Goal: Task Accomplishment & Management: Use online tool/utility

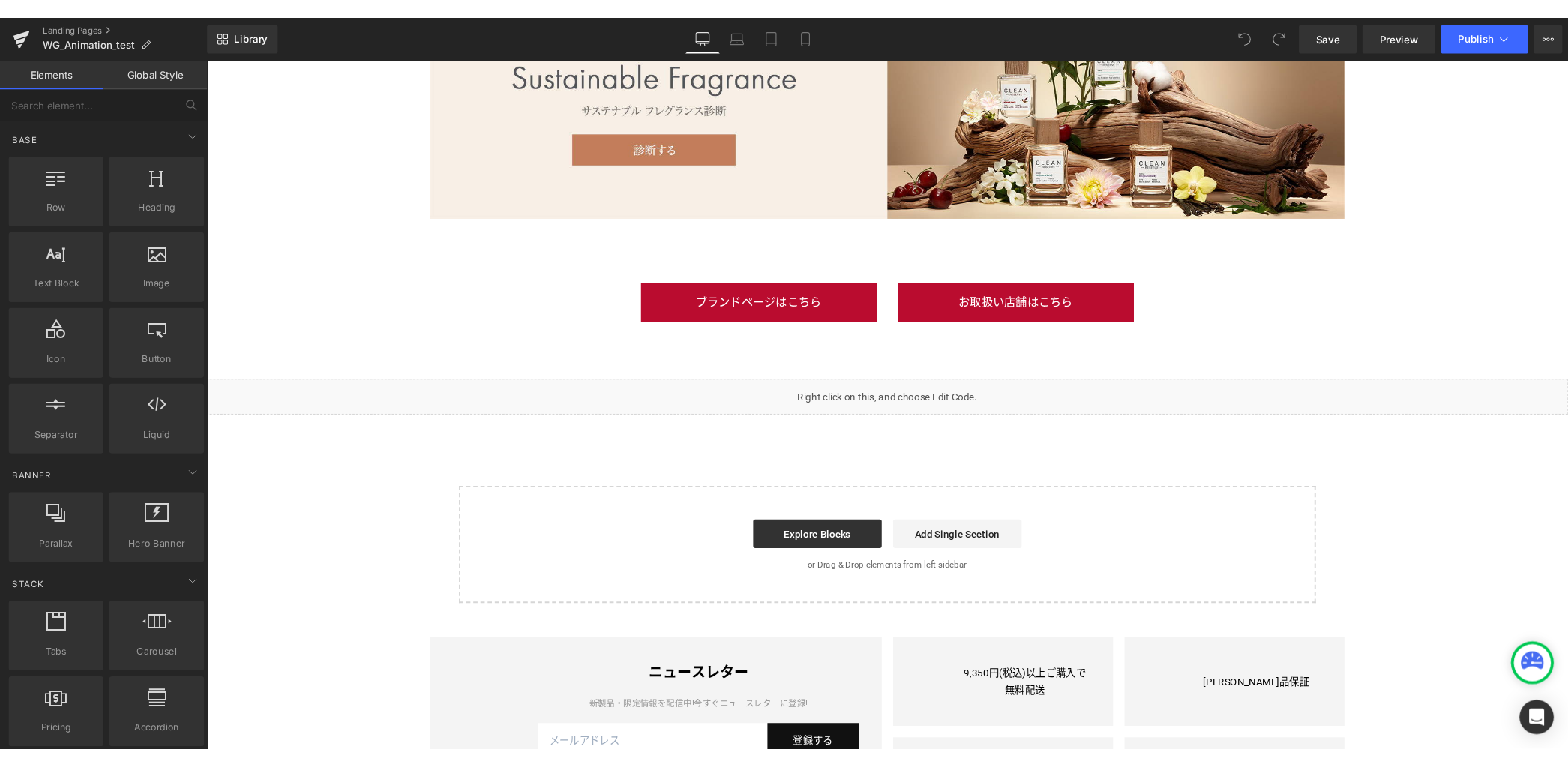
scroll to position [2989, 0]
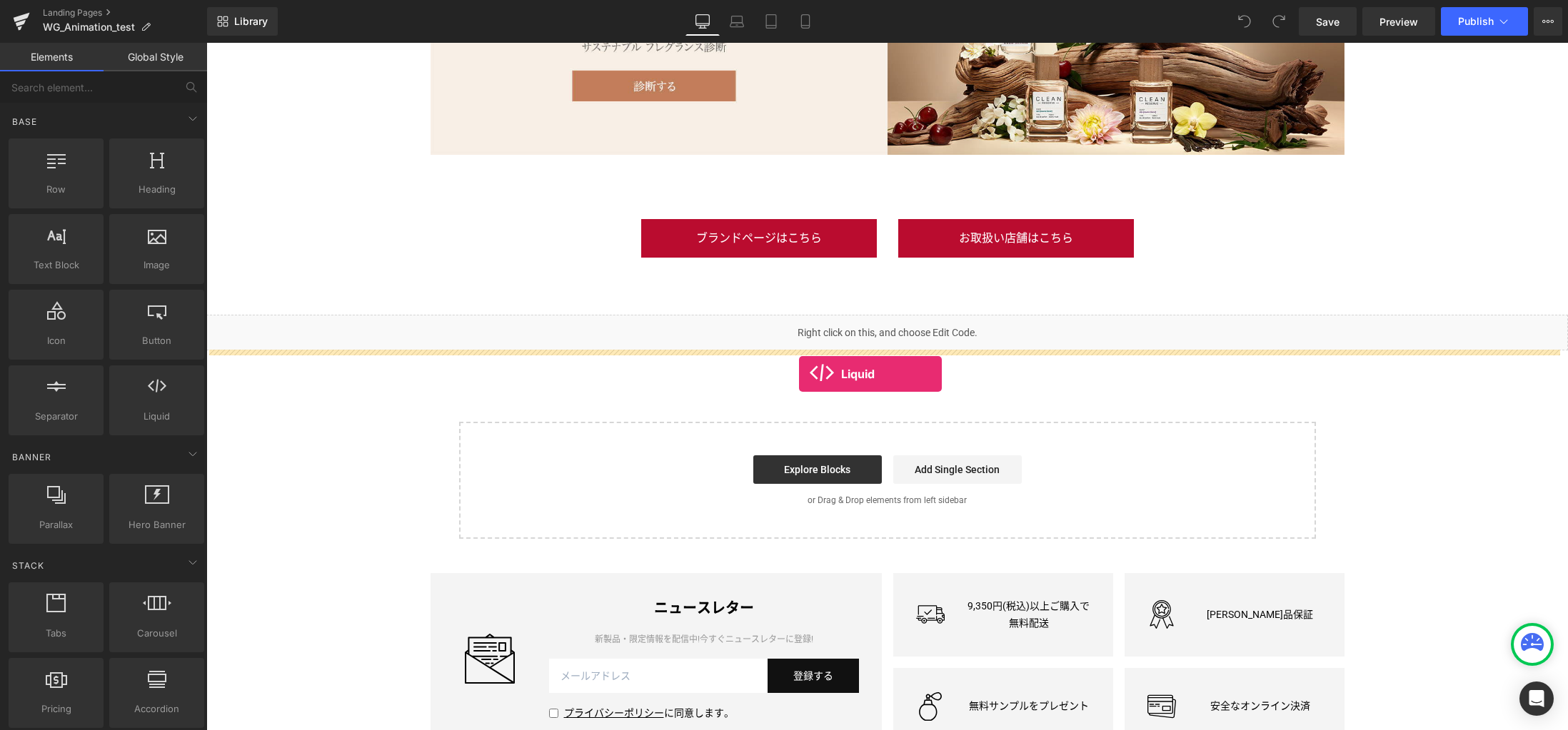
drag, startPoint x: 377, startPoint y: 443, endPoint x: 800, endPoint y: 374, distance: 428.6
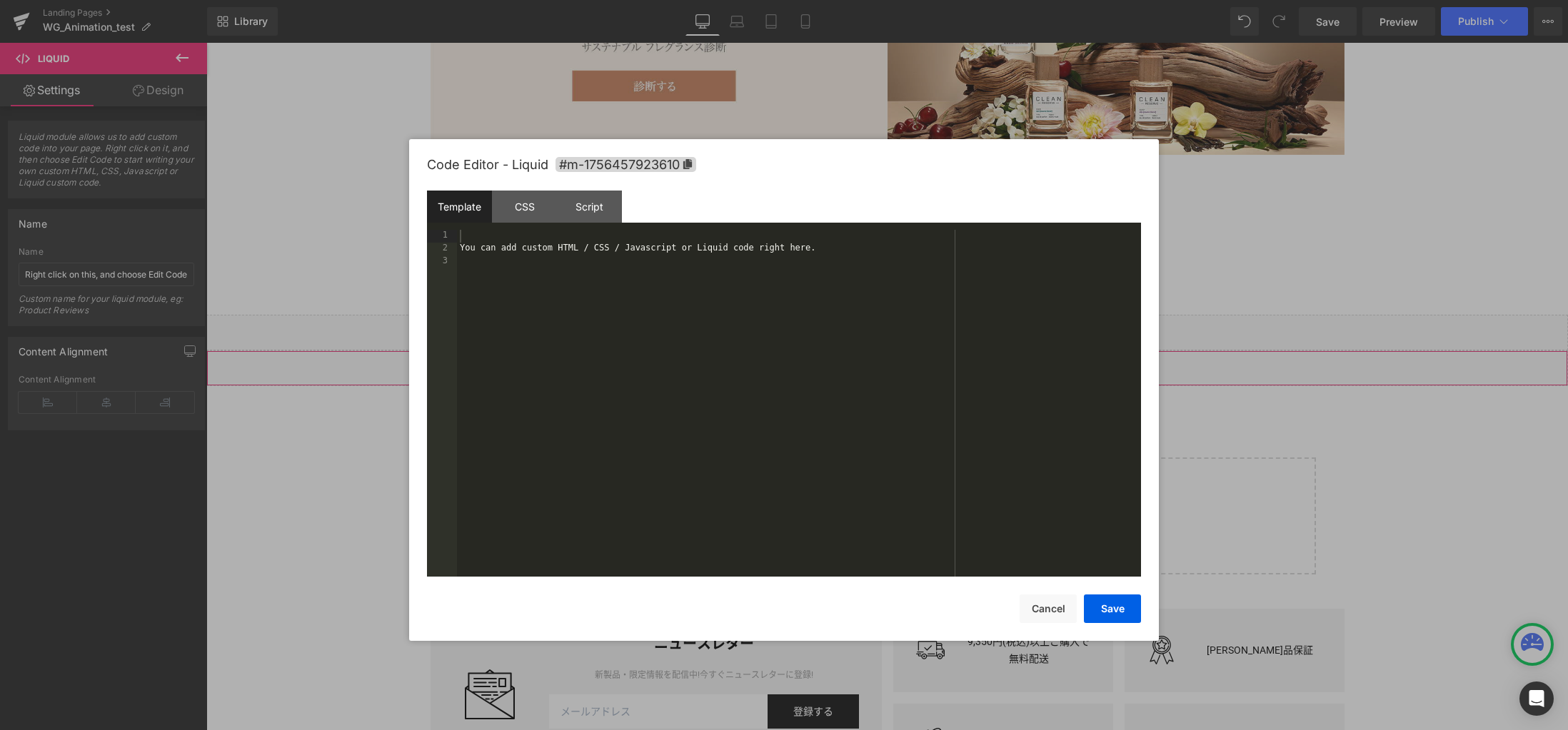
click at [898, 361] on div "Liquid" at bounding box center [887, 369] width 1362 height 36
click at [604, 380] on div "You can add custom HTML / CSS / Javascript or Liquid code right here." at bounding box center [800, 417] width 684 height 373
click at [527, 206] on div "CSS" at bounding box center [524, 207] width 65 height 32
click at [545, 279] on div "#m-1756457923610 { }" at bounding box center [800, 417] width 684 height 373
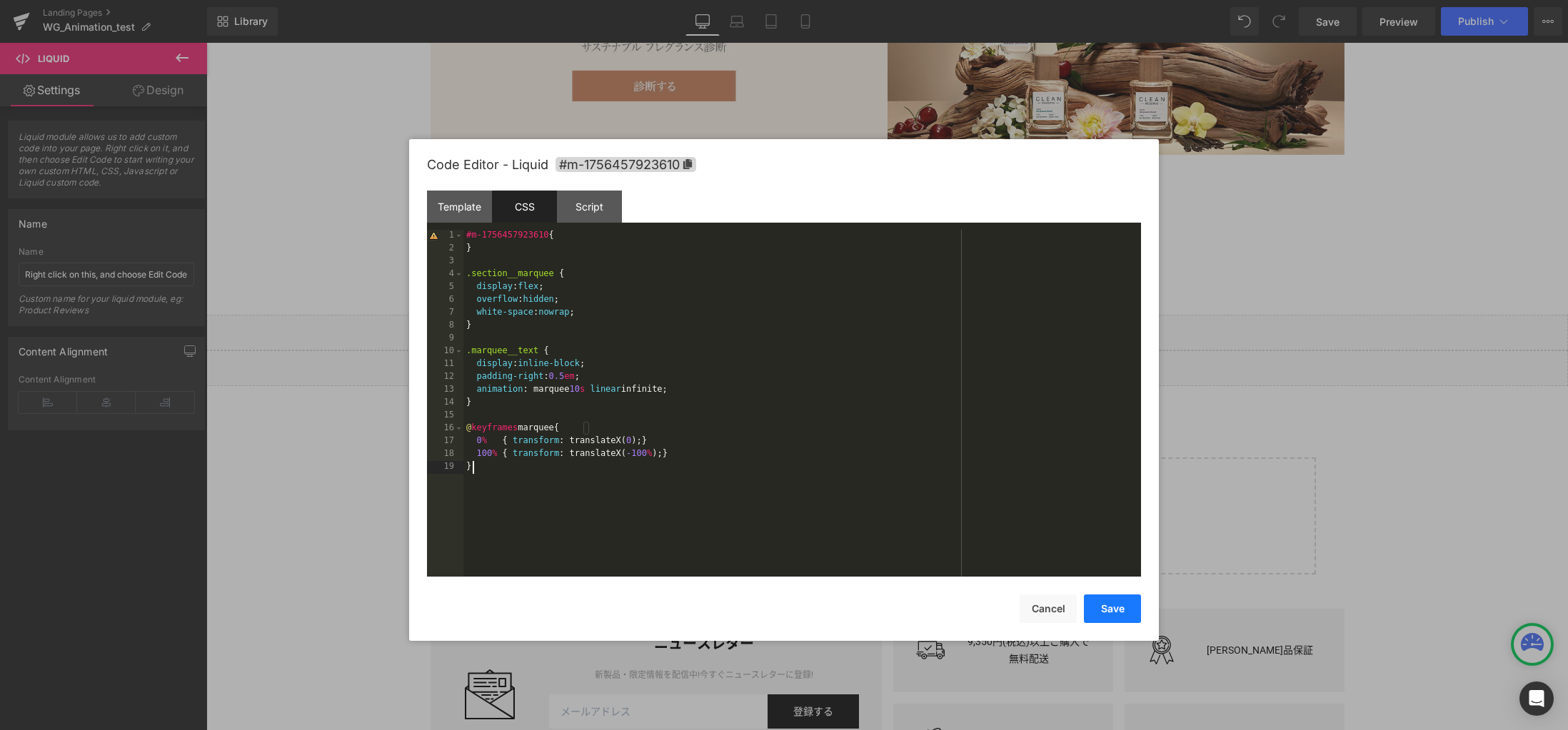
click at [1115, 615] on button "Save" at bounding box center [1112, 609] width 57 height 28
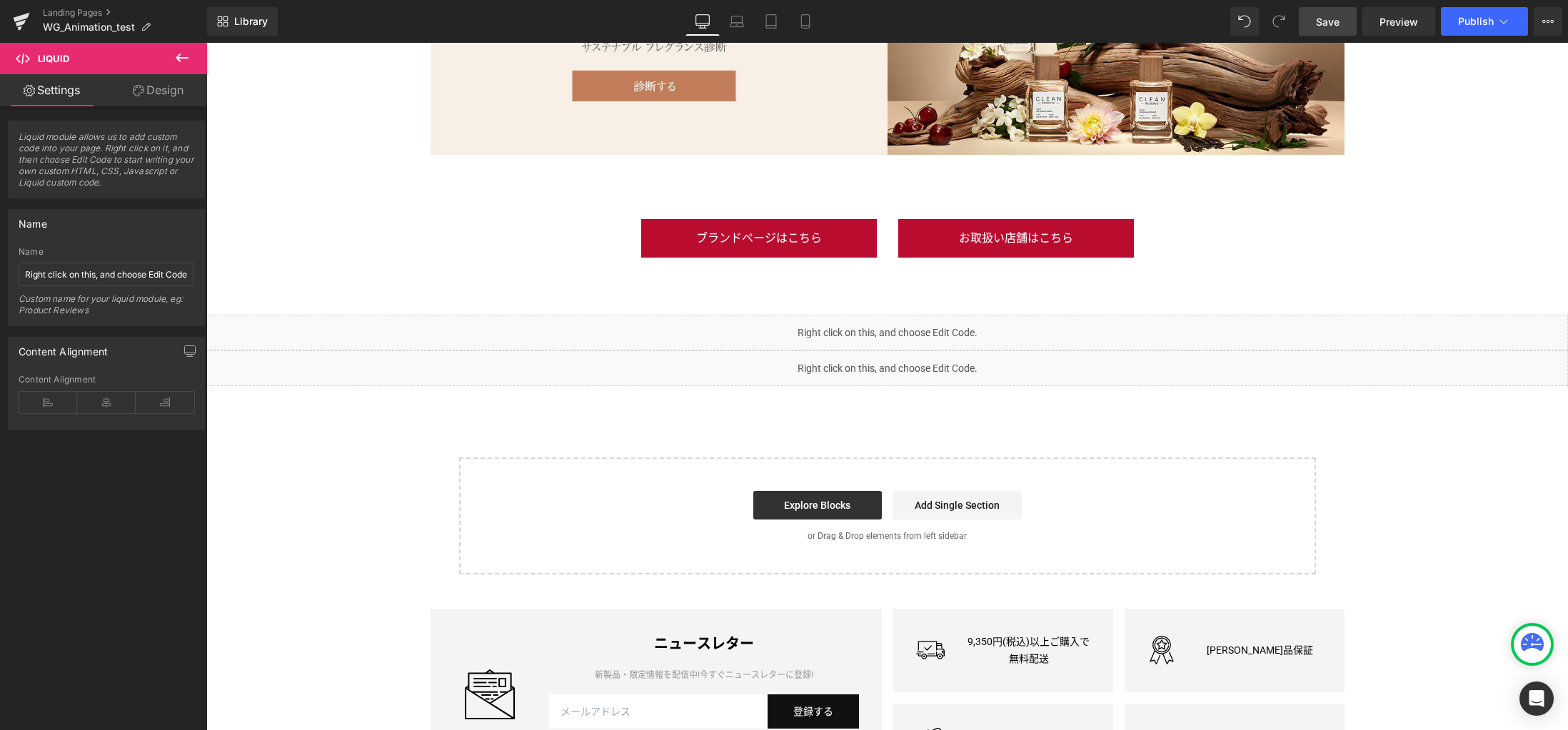
click at [1330, 24] on span "Save" at bounding box center [1328, 21] width 24 height 15
click at [1397, 18] on span "Preview" at bounding box center [1398, 21] width 38 height 15
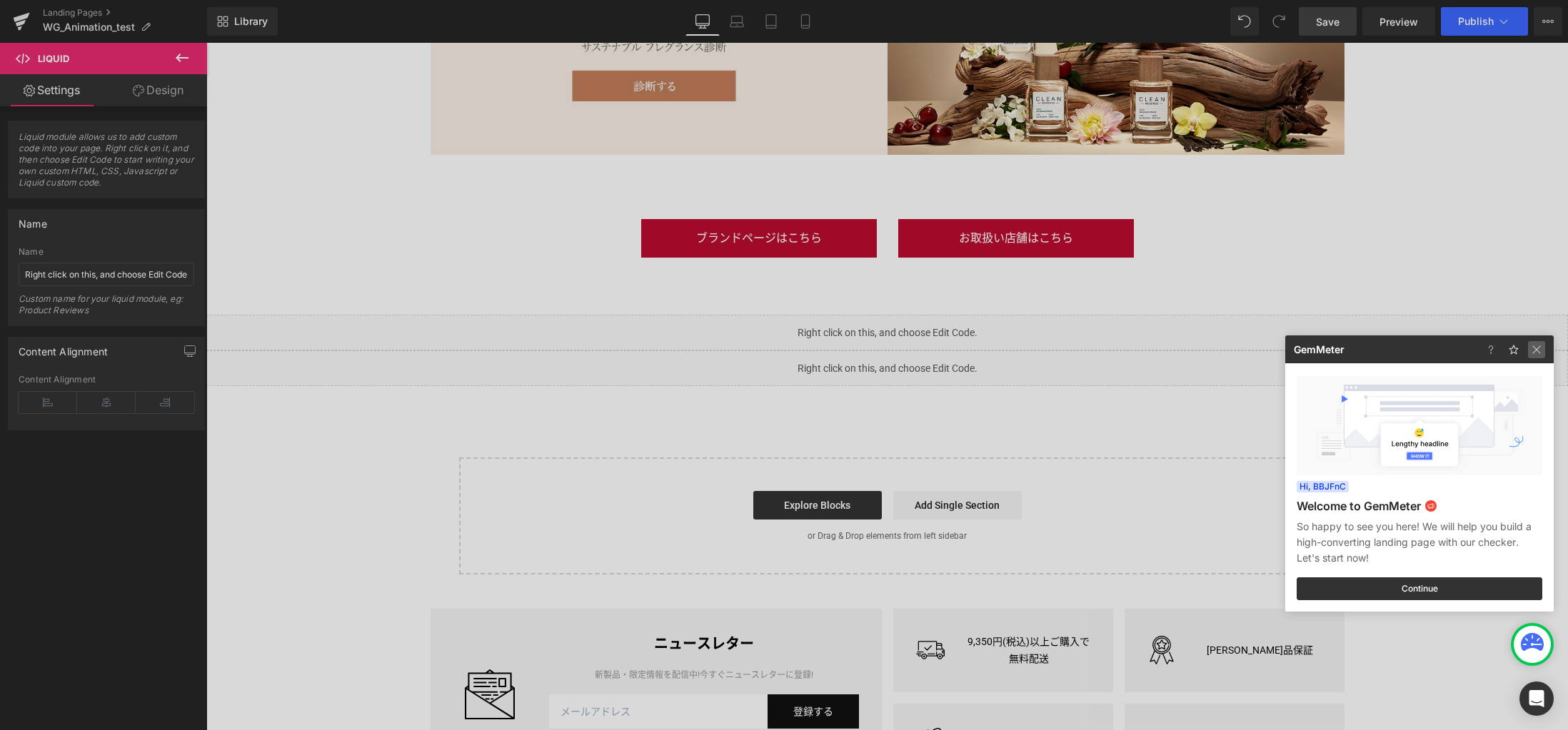
click at [1541, 348] on img at bounding box center [1536, 349] width 17 height 17
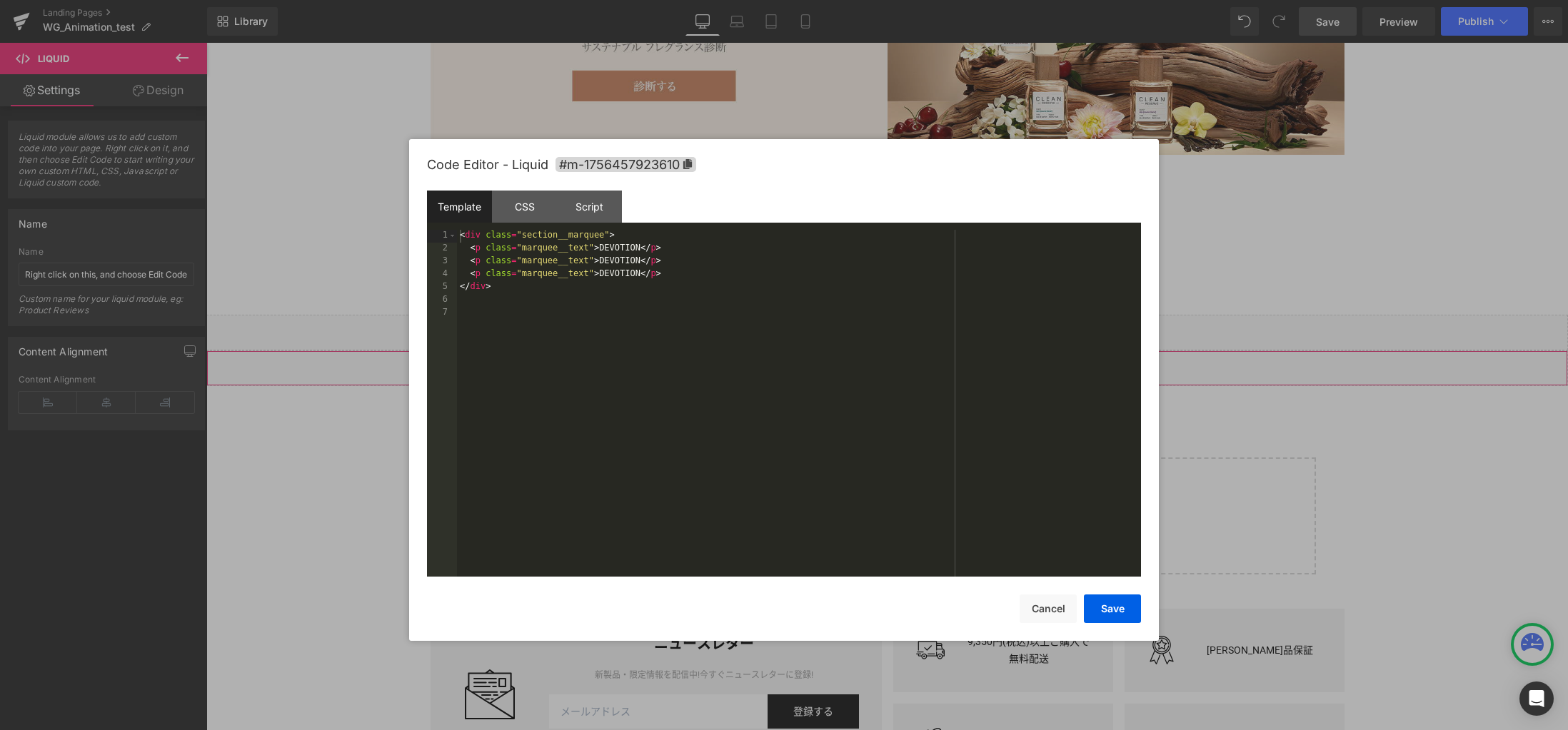
click at [904, 362] on div "Liquid" at bounding box center [887, 369] width 1362 height 36
click at [528, 213] on div "CSS" at bounding box center [524, 207] width 65 height 32
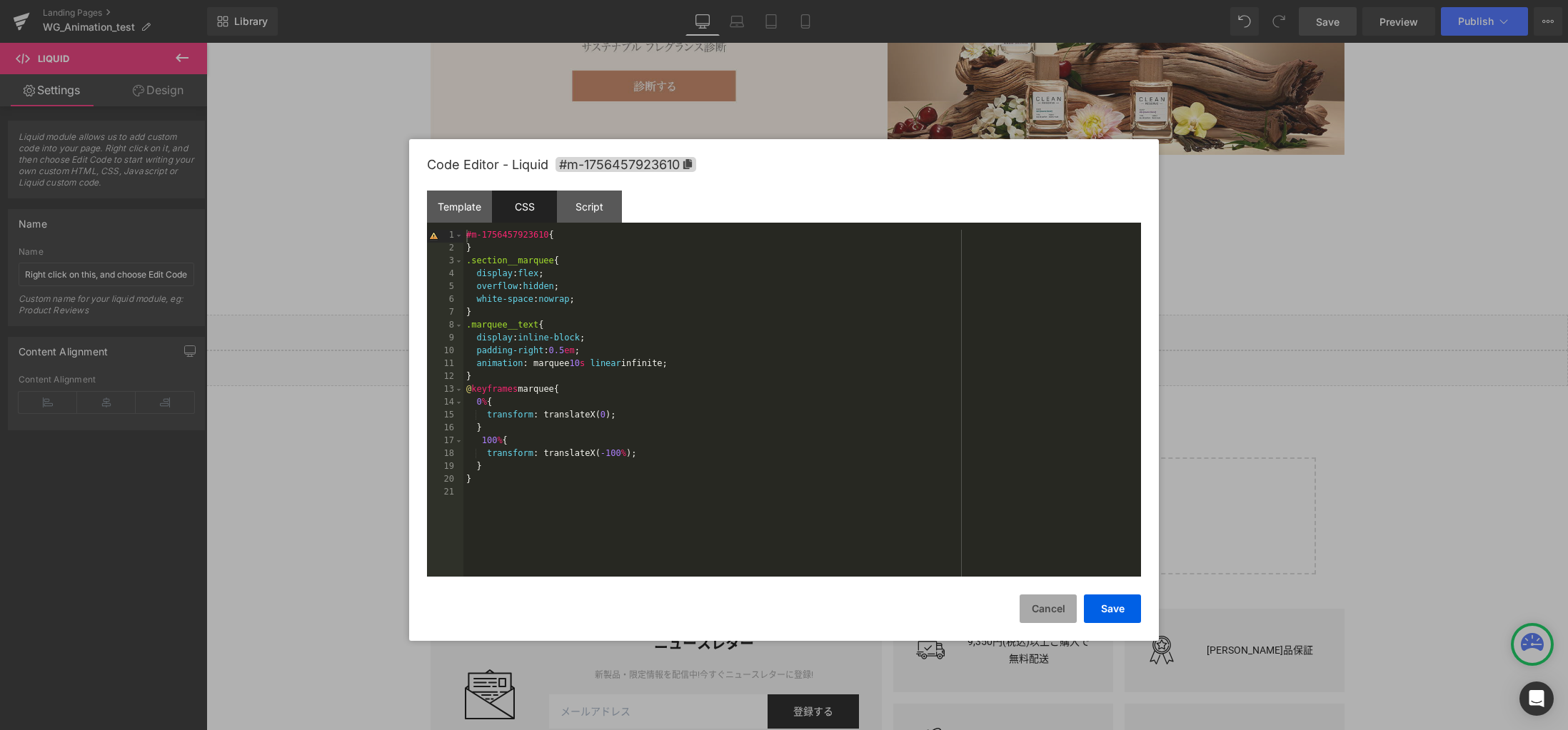
click at [1060, 615] on button "Cancel" at bounding box center [1048, 609] width 57 height 28
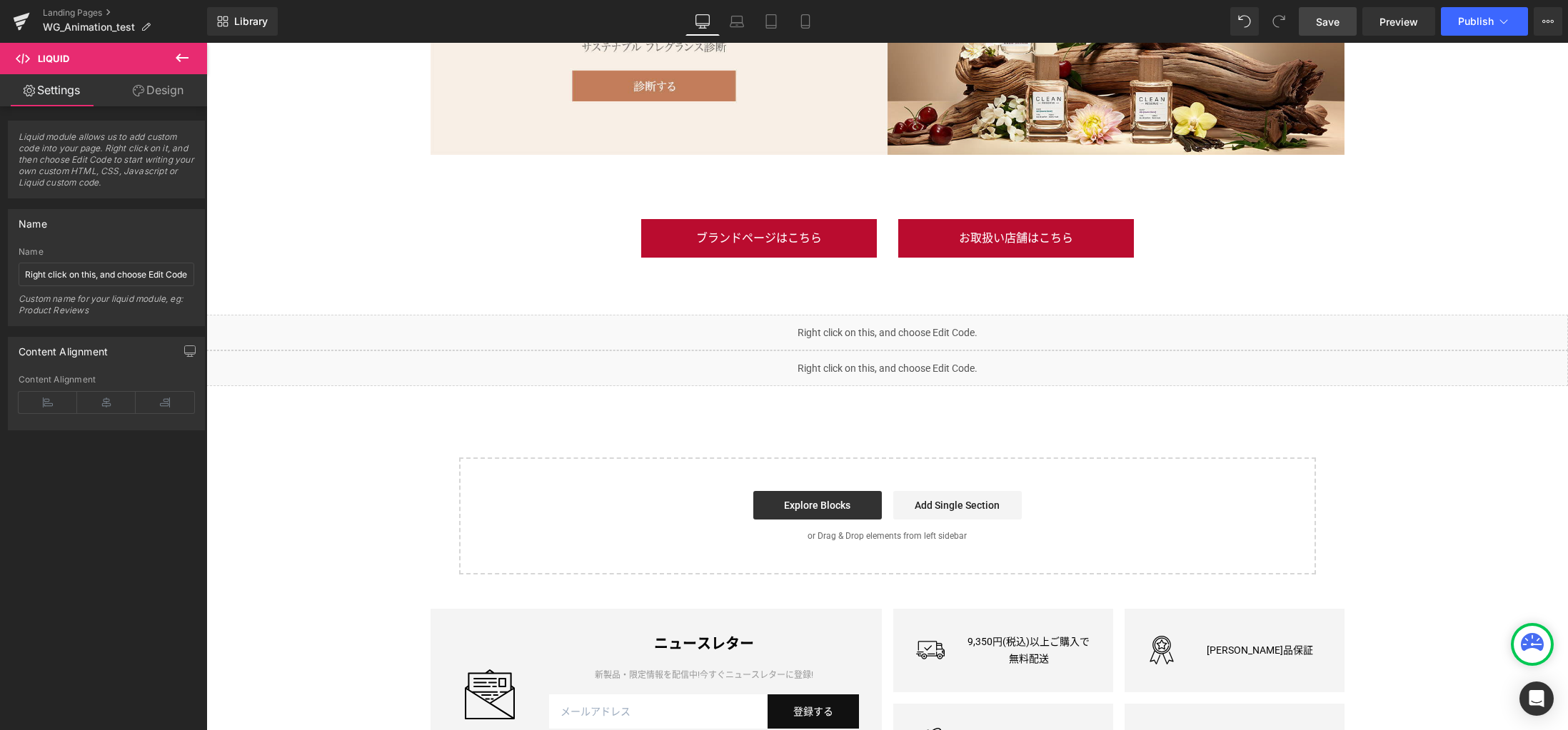
click at [900, 361] on div "Liquid" at bounding box center [887, 369] width 1362 height 36
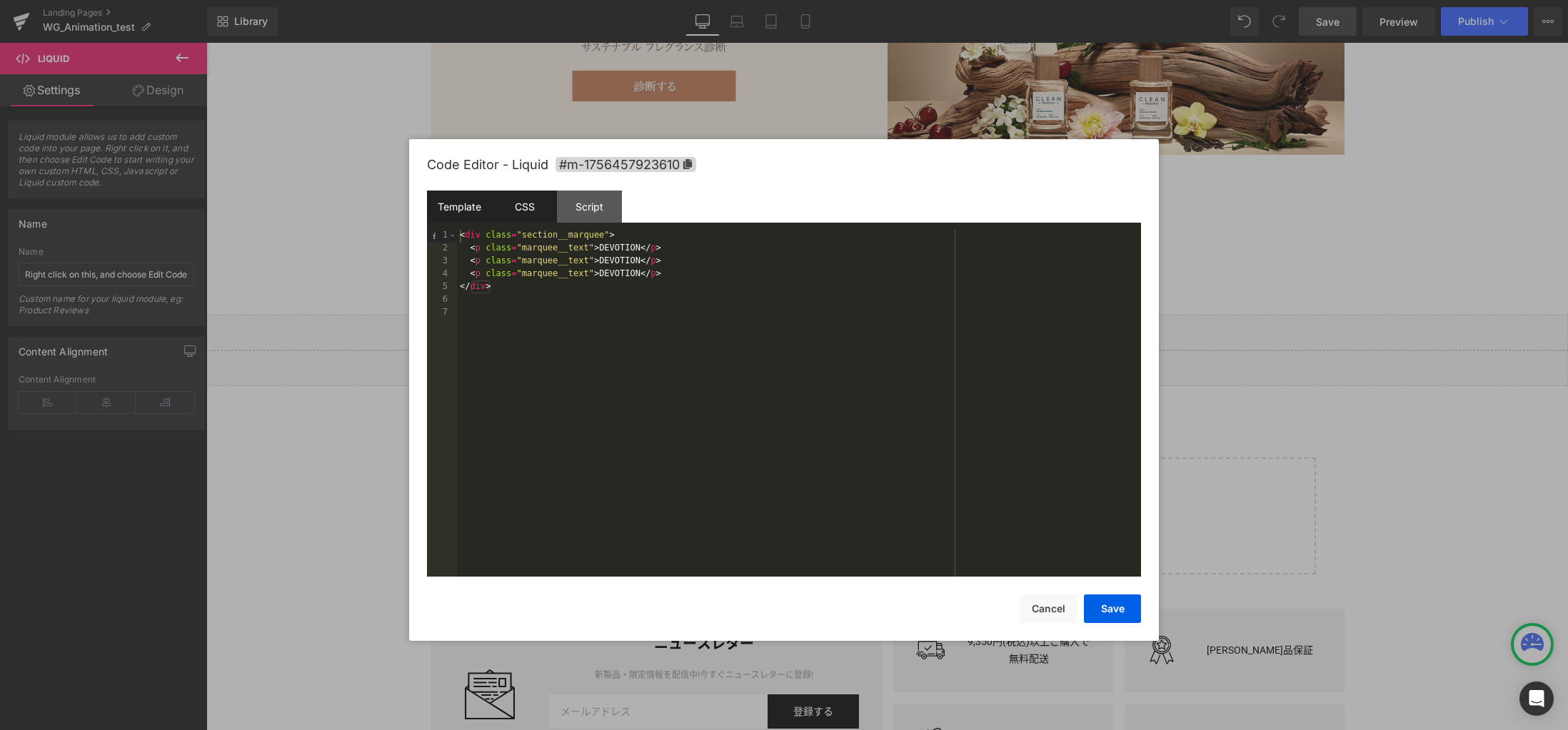
click at [535, 217] on div "CSS" at bounding box center [524, 207] width 65 height 32
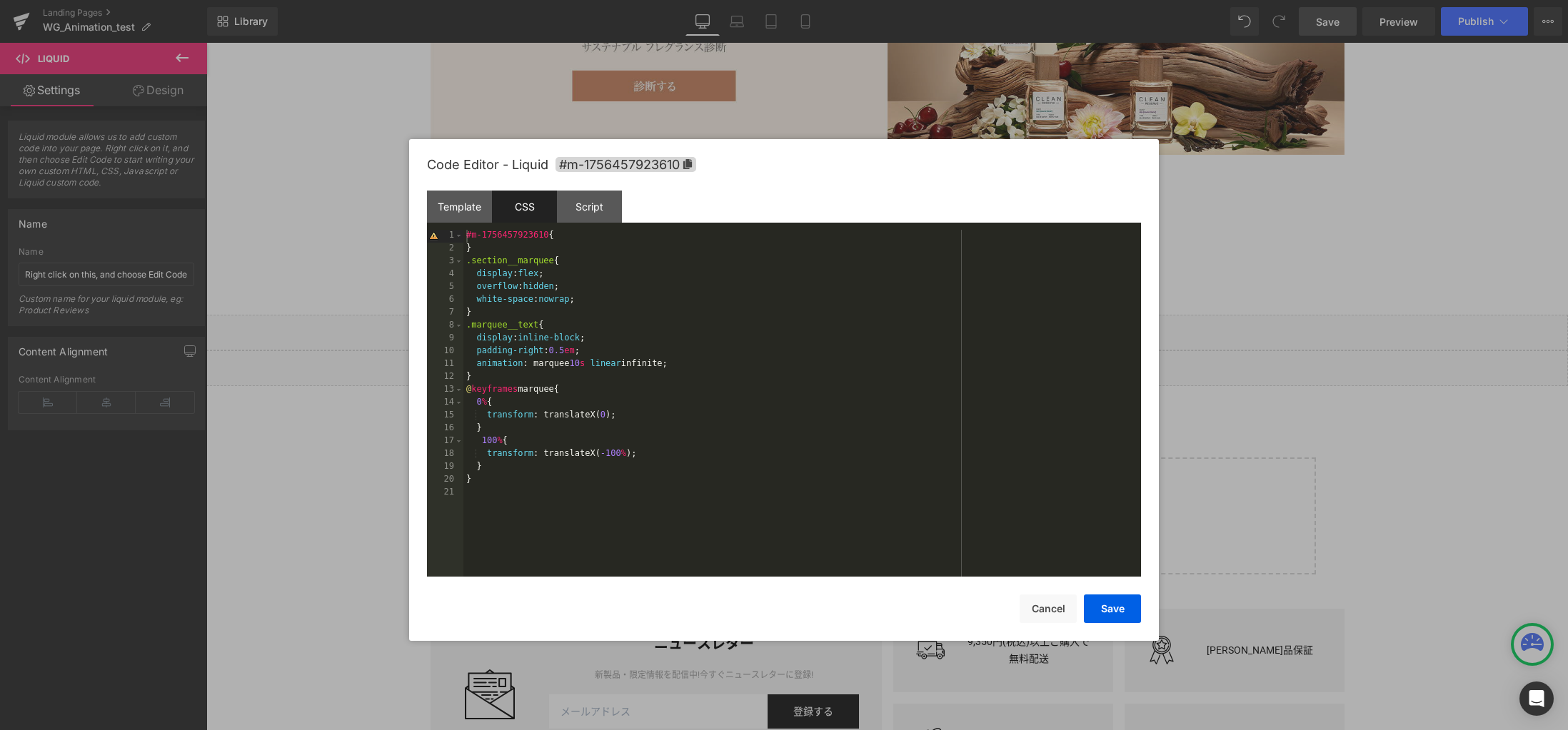
click at [712, 363] on div "#m-1756457923610 { } .section__marquee { display : flex ; overflow : hidden ; w…" at bounding box center [802, 417] width 678 height 373
click at [935, 373] on div "#m-1756457923610 { } .section__marquee { display : flex ; overflow : hidden ; w…" at bounding box center [802, 417] width 678 height 373
click at [935, 362] on div "#m-1756457923610 { } .section__marquee { display : flex ; overflow : hidden ; w…" at bounding box center [802, 417] width 678 height 373
click at [1106, 609] on button "Save" at bounding box center [1112, 609] width 57 height 28
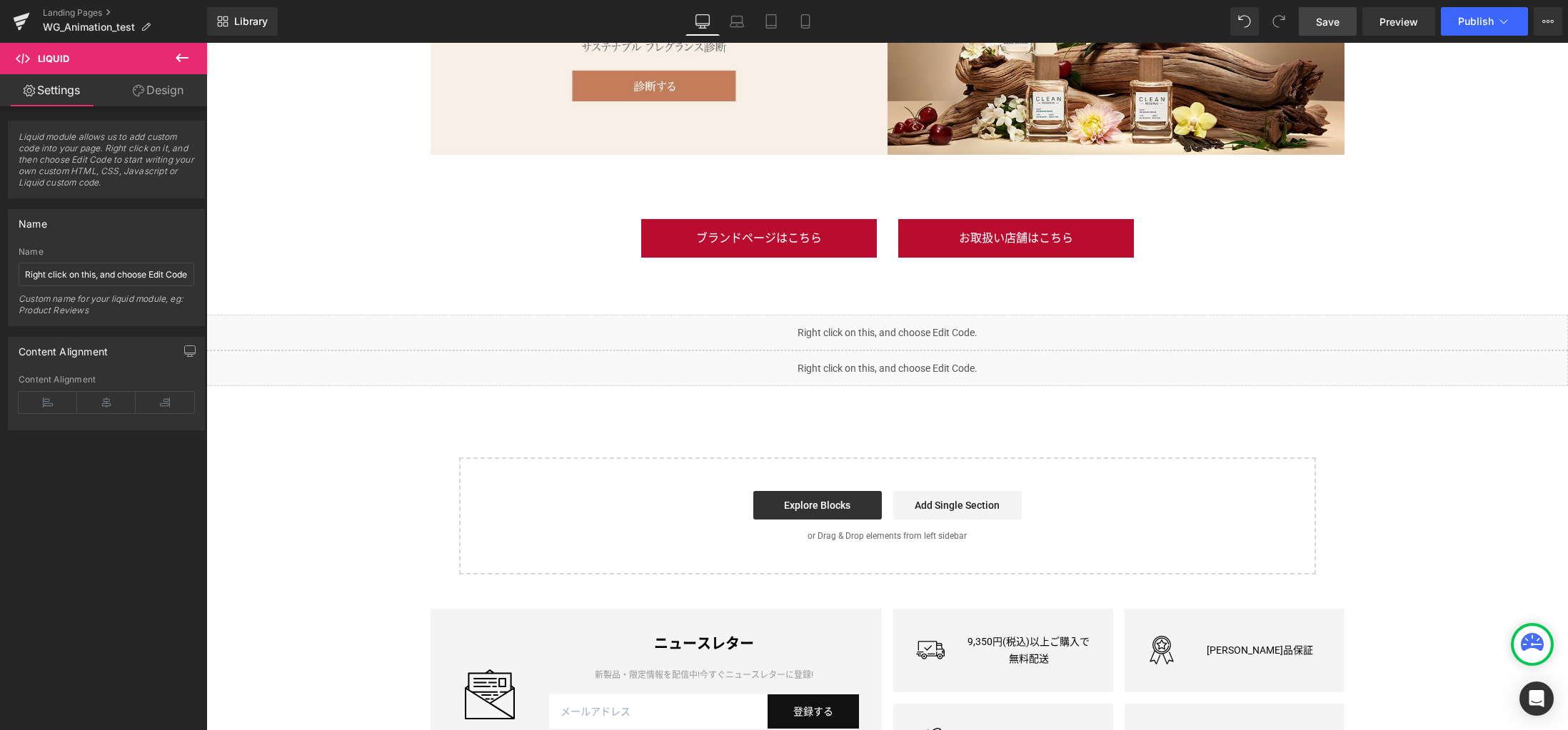
click at [1327, 20] on span "Save" at bounding box center [1328, 21] width 24 height 15
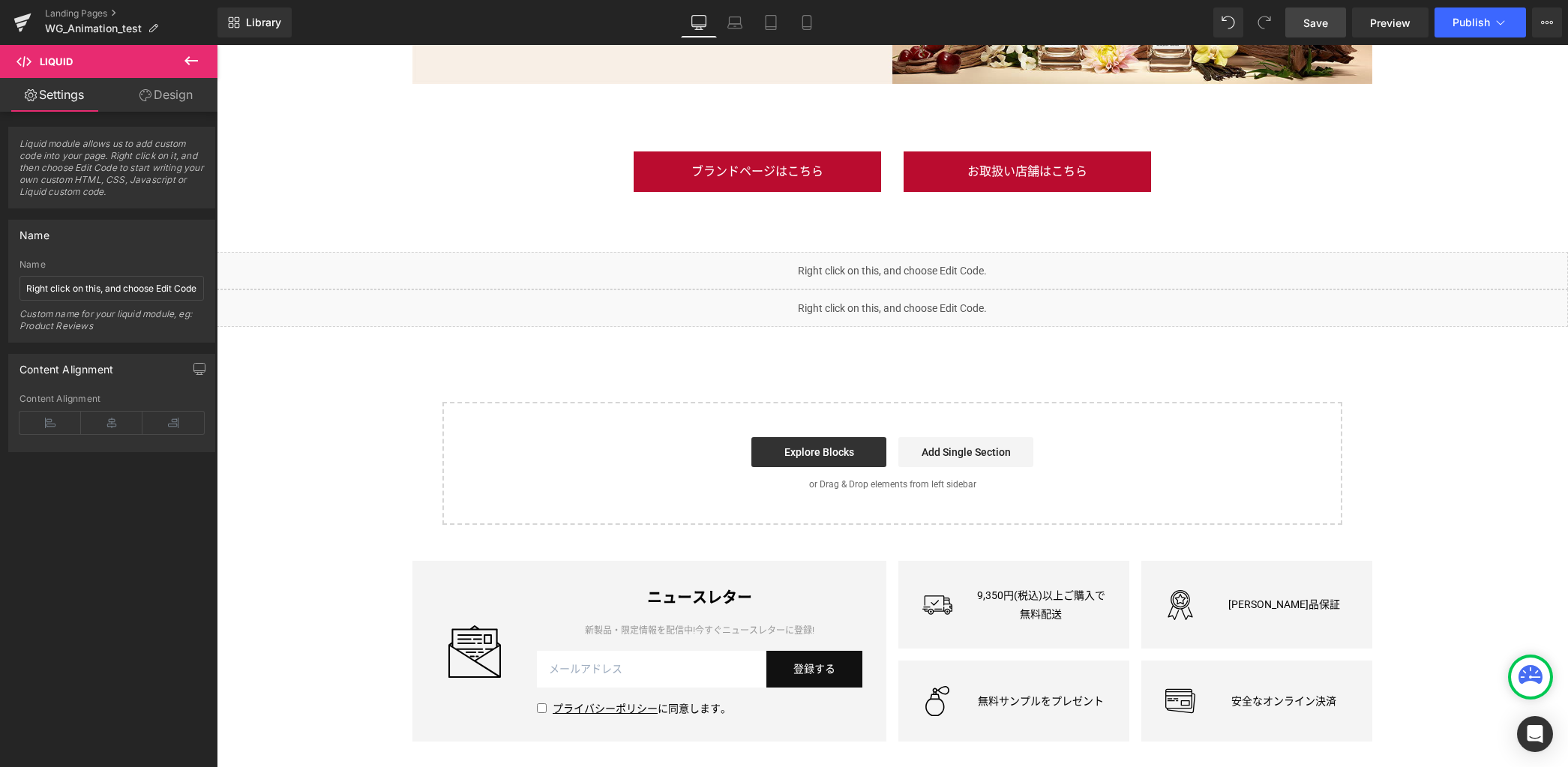
scroll to position [2910, 0]
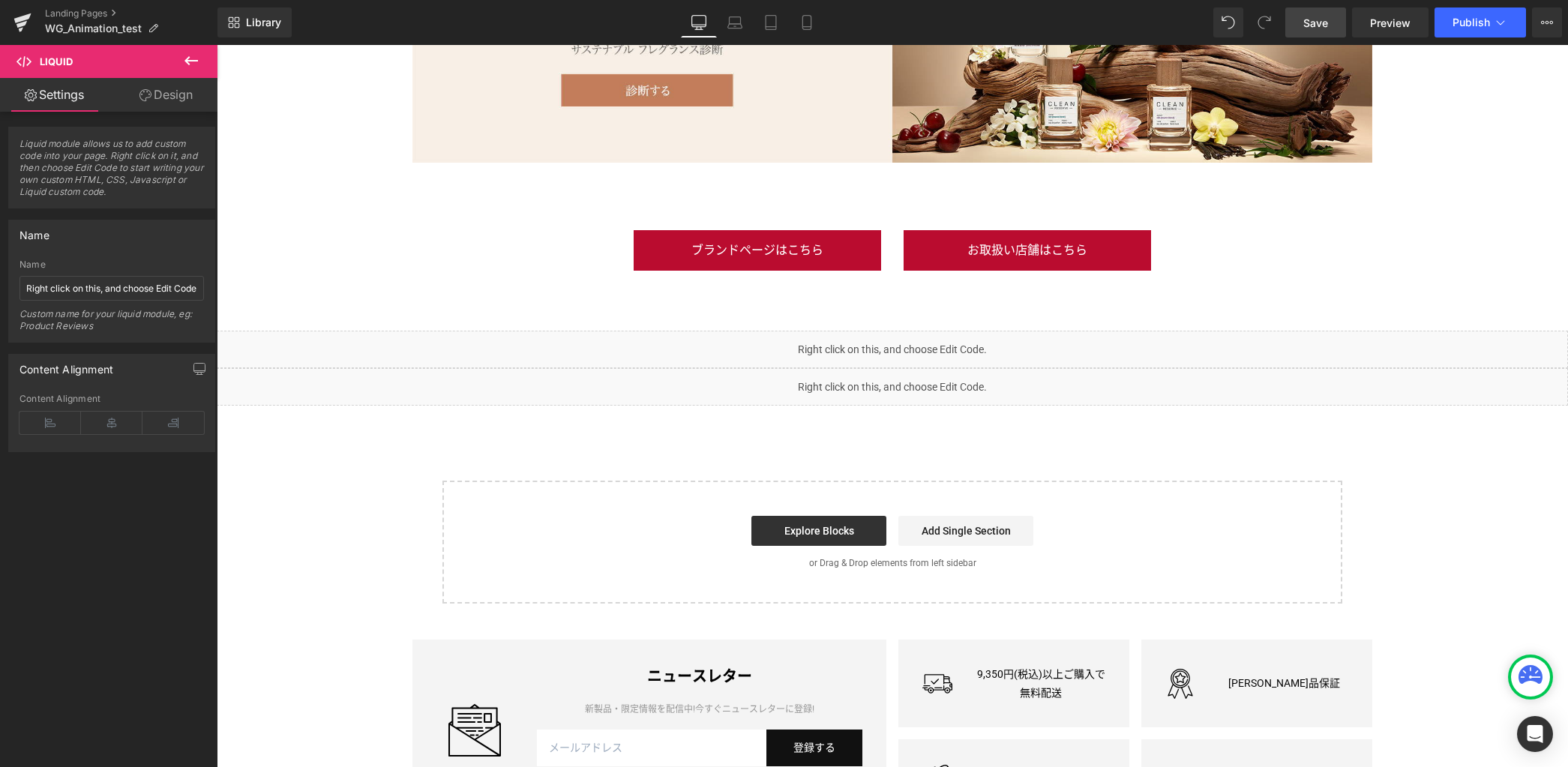
click at [903, 381] on div "Liquid" at bounding box center [892, 387] width 1352 height 37
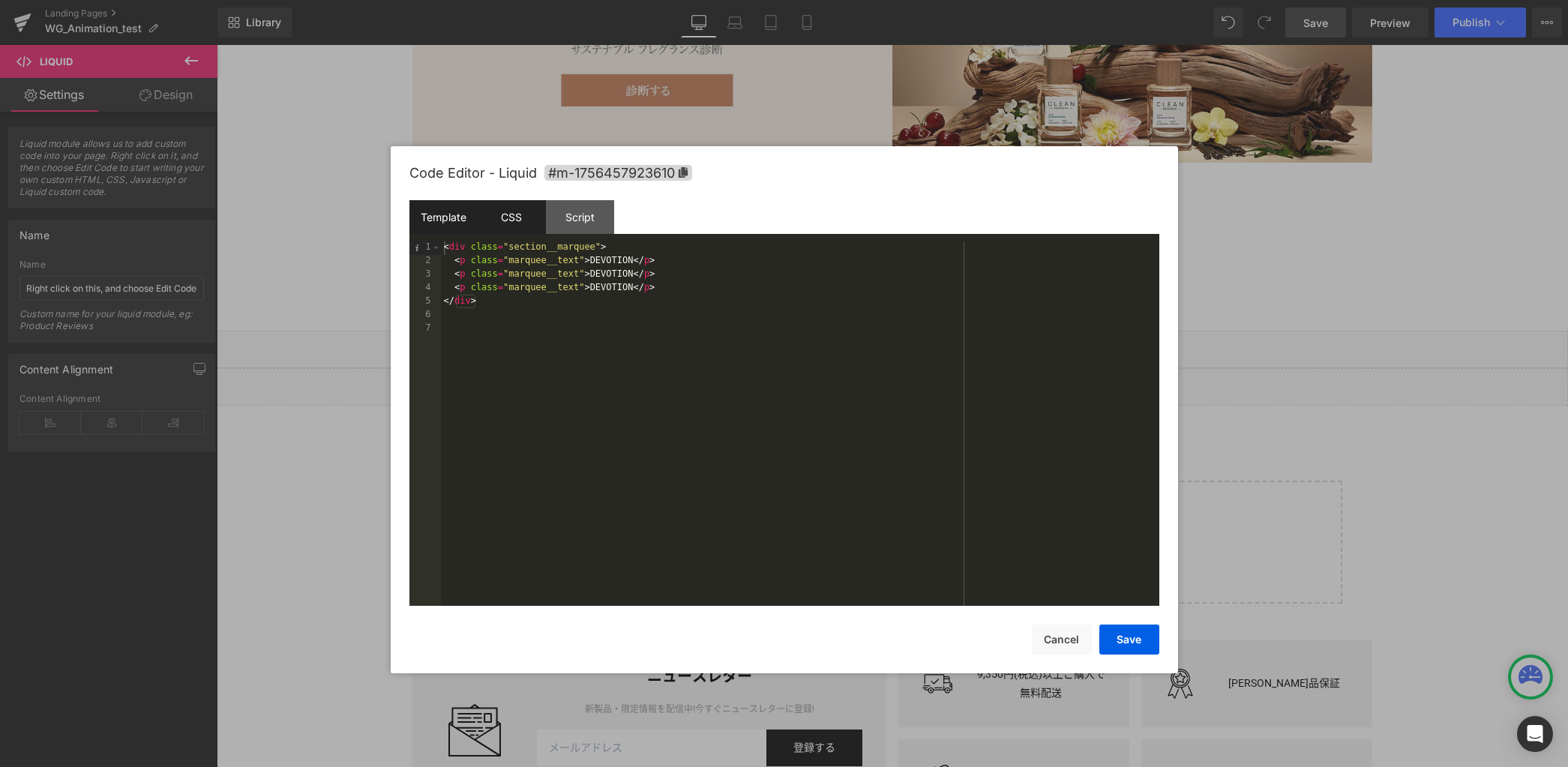
click at [499, 220] on div "CSS" at bounding box center [511, 217] width 68 height 34
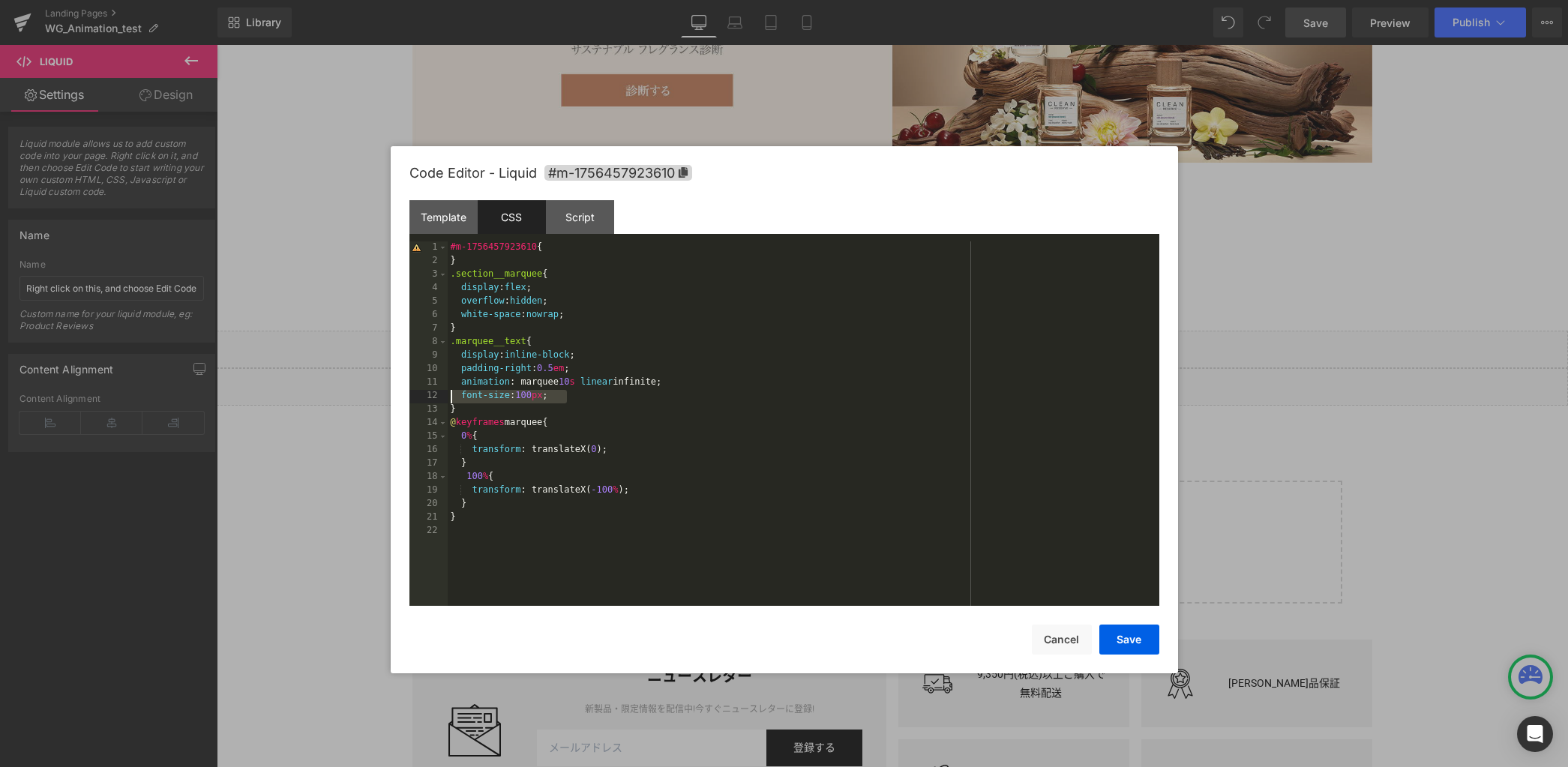
drag, startPoint x: 804, startPoint y: 403, endPoint x: 395, endPoint y: 389, distance: 409.2
click at [393, 391] on div "Code Editor - Liquid #m-1756457923610 Template CSS Script Data 1 2 3 4 5 6 7 < …" at bounding box center [784, 410] width 787 height 527
click at [1131, 638] on button "Save" at bounding box center [1130, 640] width 60 height 30
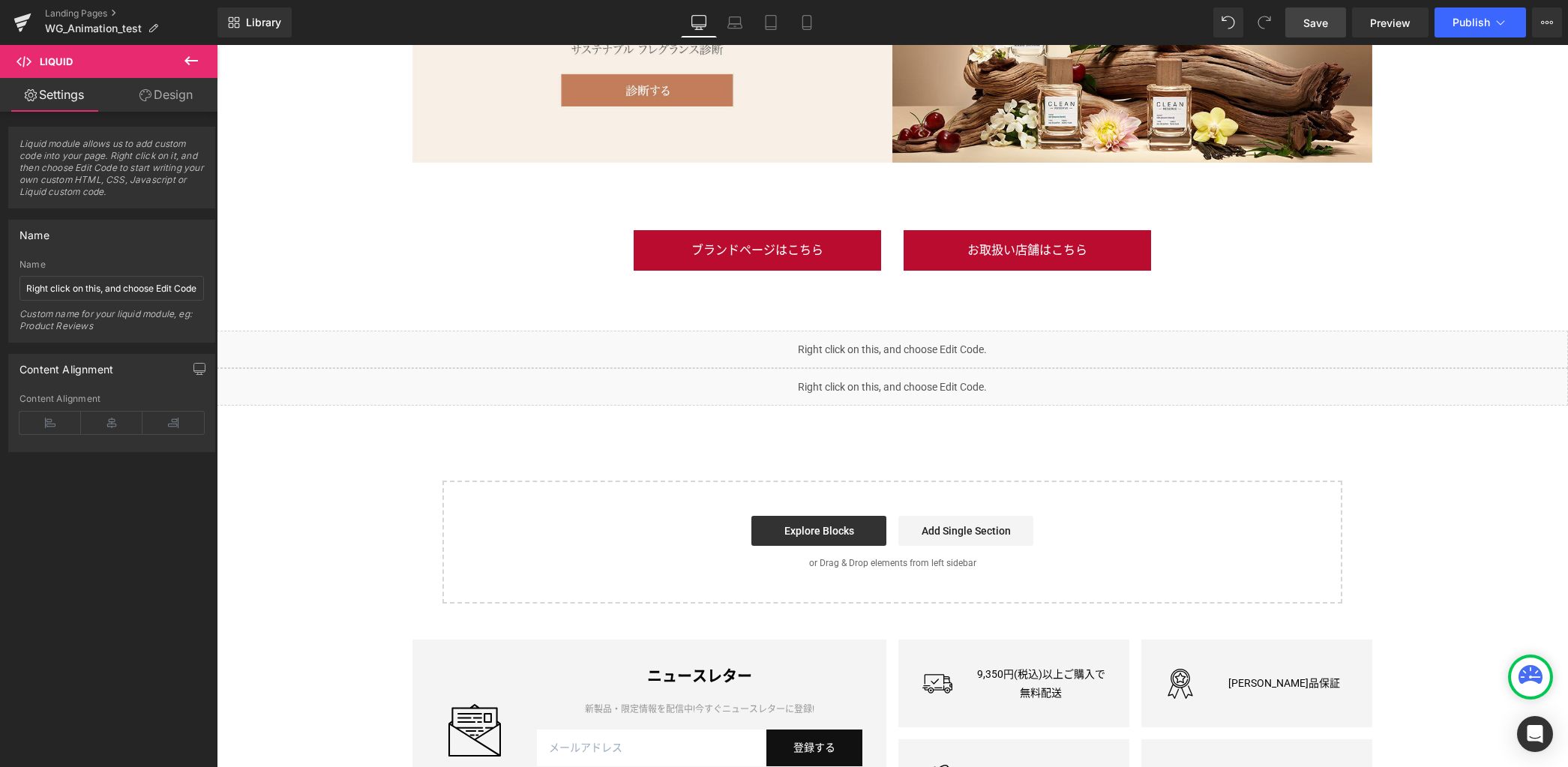
drag, startPoint x: 1308, startPoint y: 21, endPoint x: 1076, endPoint y: 101, distance: 245.4
click at [1308, 21] on span "Save" at bounding box center [1315, 22] width 25 height 16
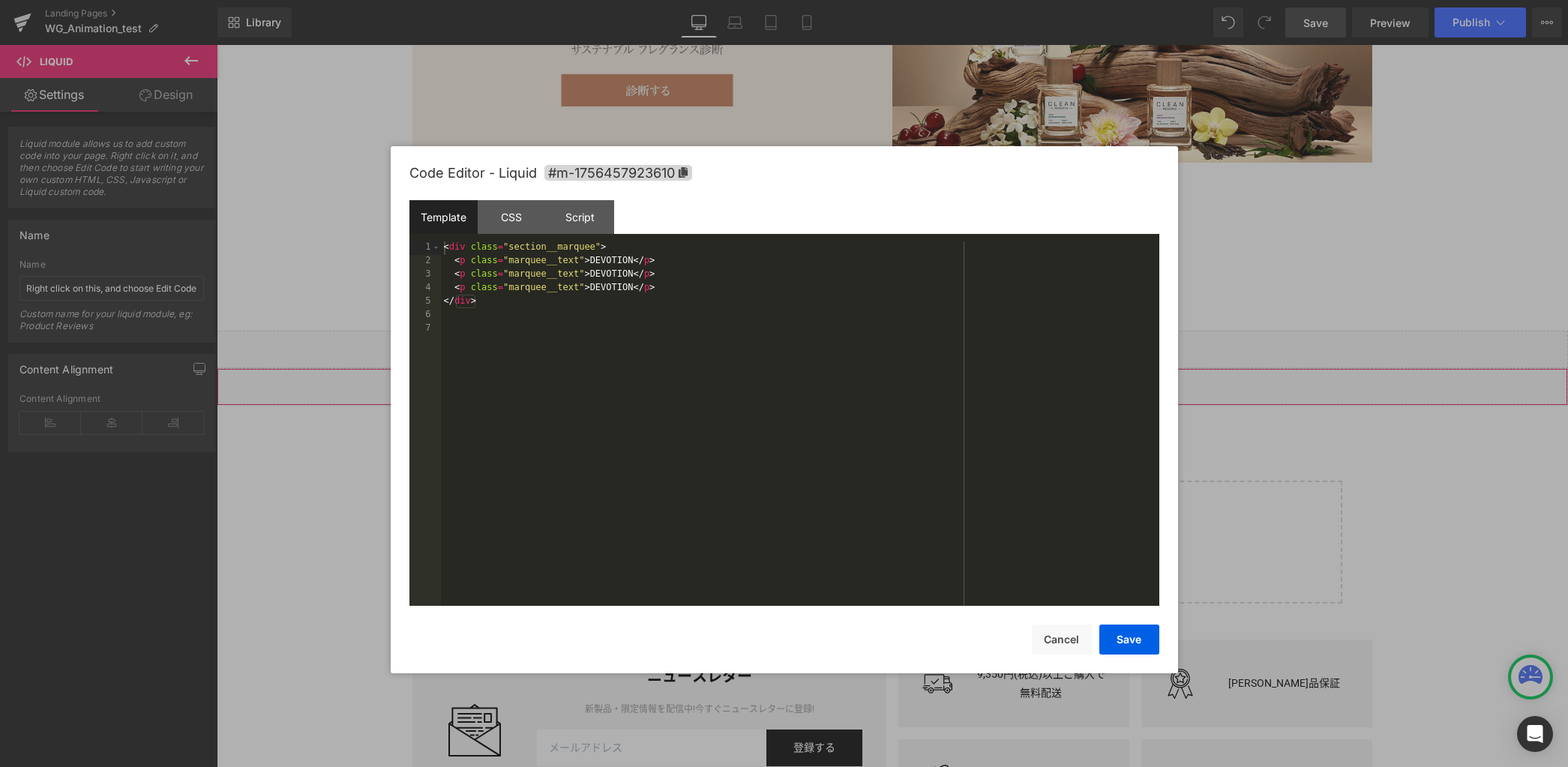
click at [909, 384] on div "Liquid" at bounding box center [892, 387] width 1352 height 37
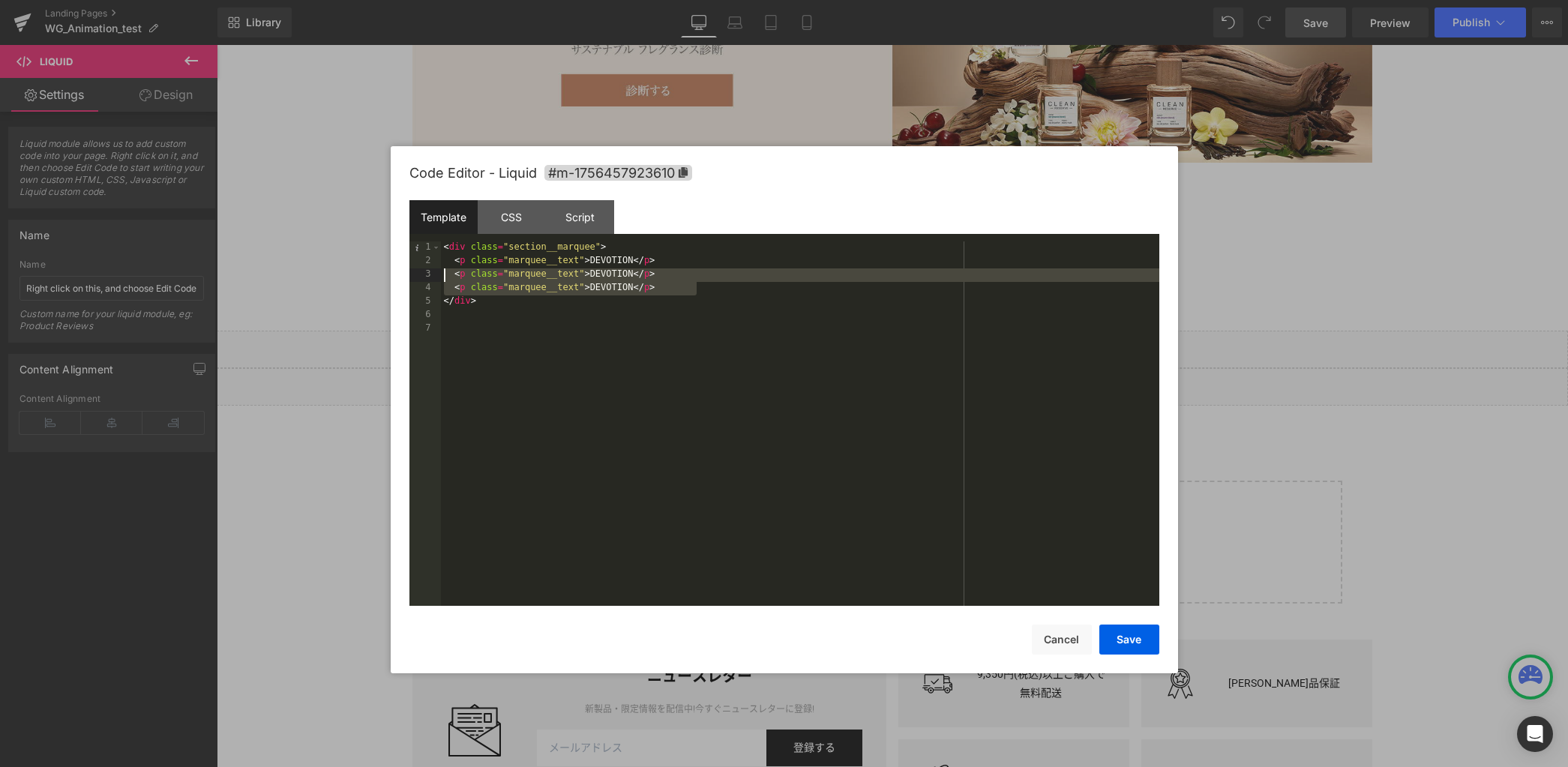
drag, startPoint x: 702, startPoint y: 288, endPoint x: 426, endPoint y: 280, distance: 276.1
click at [426, 280] on pre "1 2 3 4 5 6 7 < div class = "section__marquee" > < p class = "marquee__text" > …" at bounding box center [784, 424] width 750 height 365
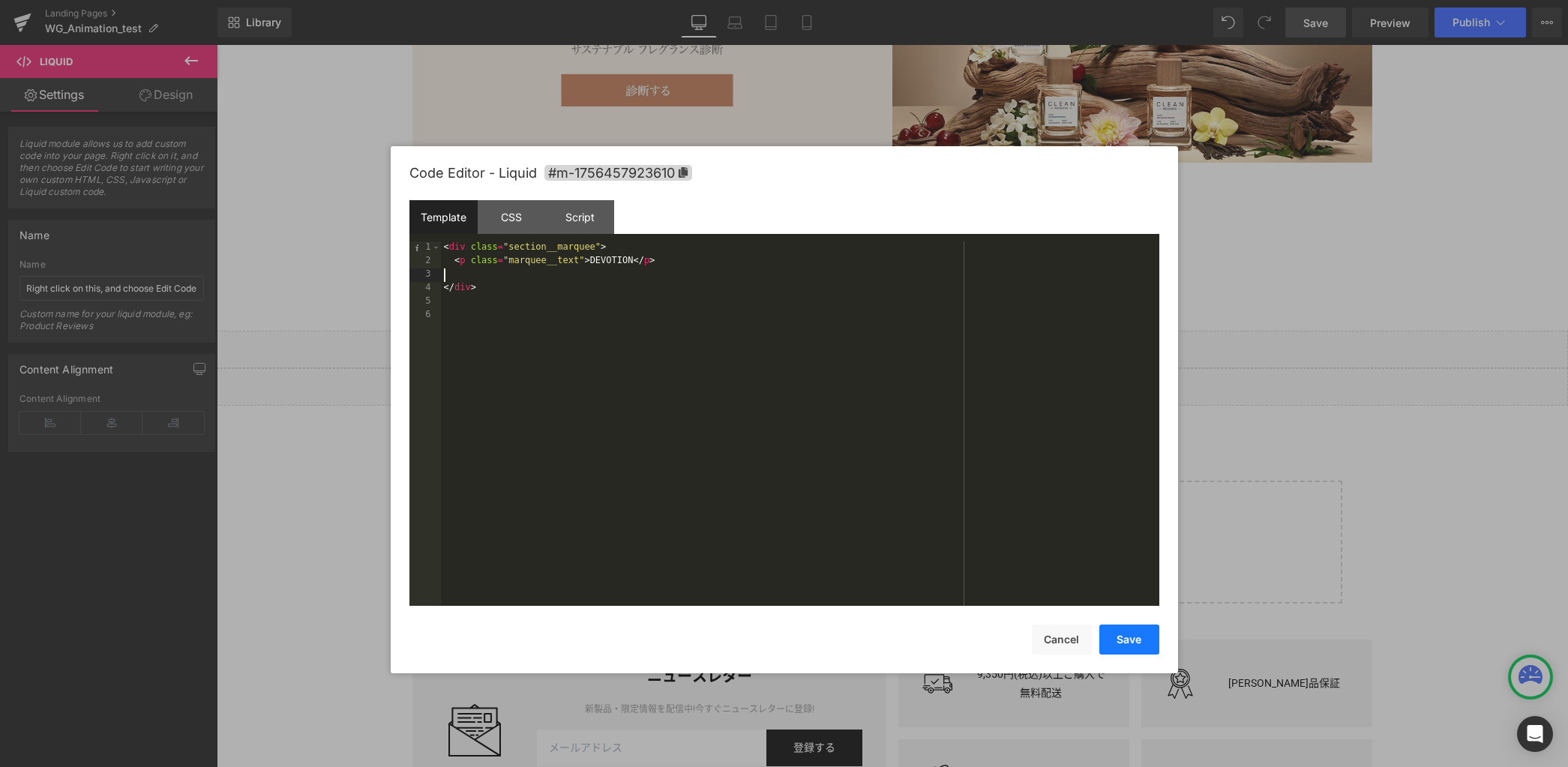
click at [1140, 646] on button "Save" at bounding box center [1130, 640] width 60 height 30
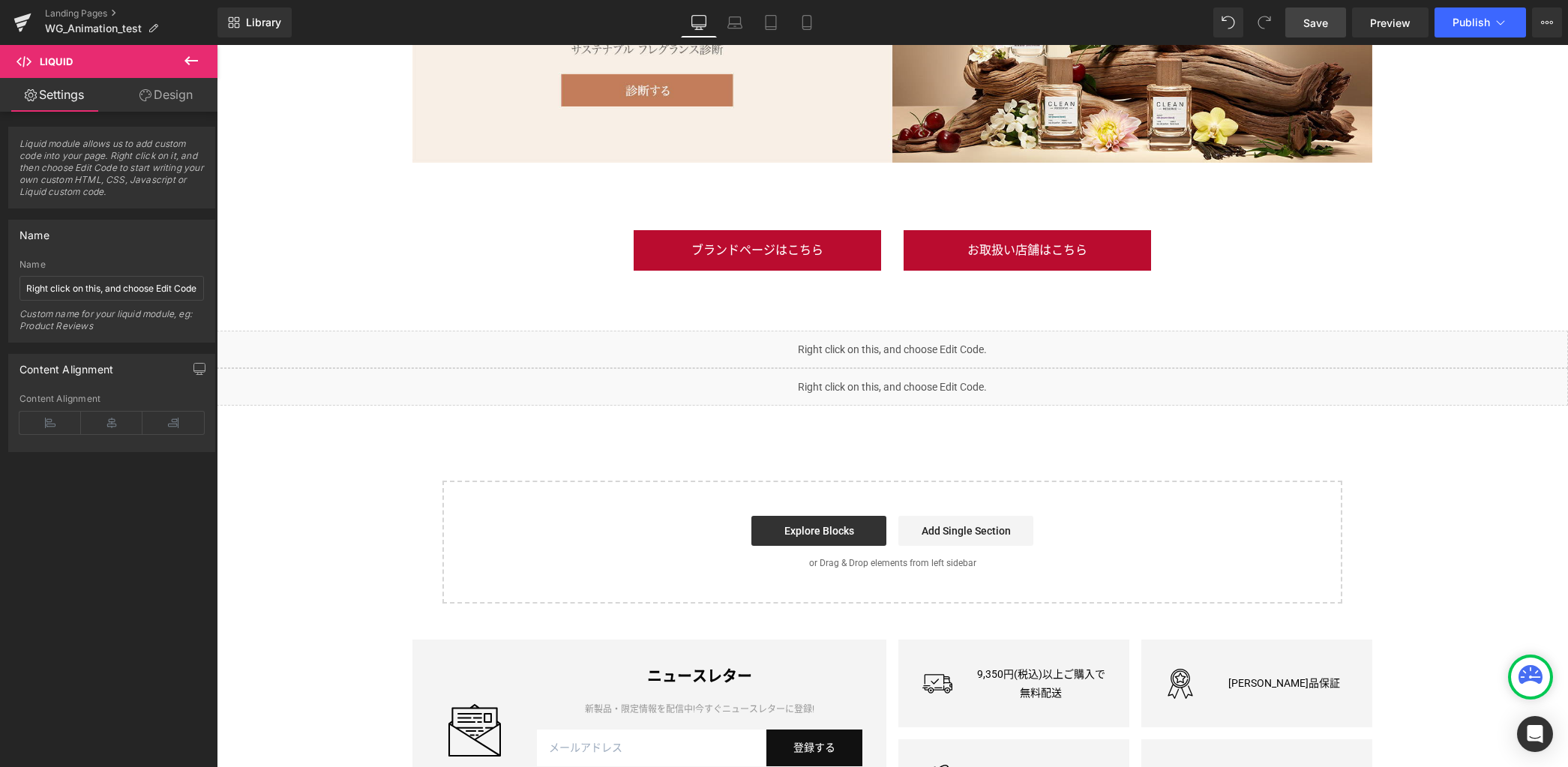
click at [1310, 23] on span "Save" at bounding box center [1315, 22] width 25 height 16
click at [906, 381] on div "Liquid" at bounding box center [892, 387] width 1352 height 37
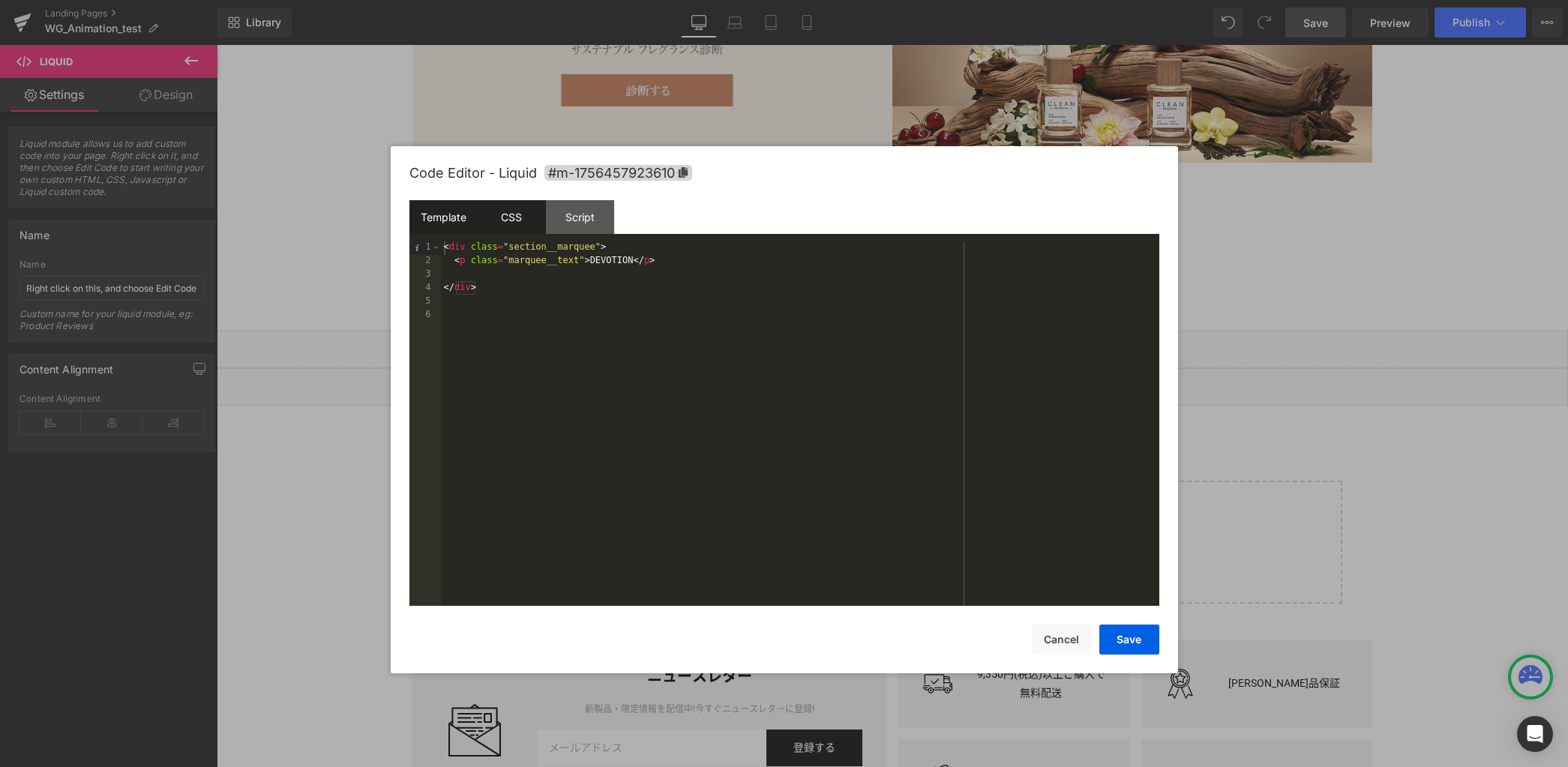
click at [515, 226] on div "CSS" at bounding box center [511, 217] width 68 height 34
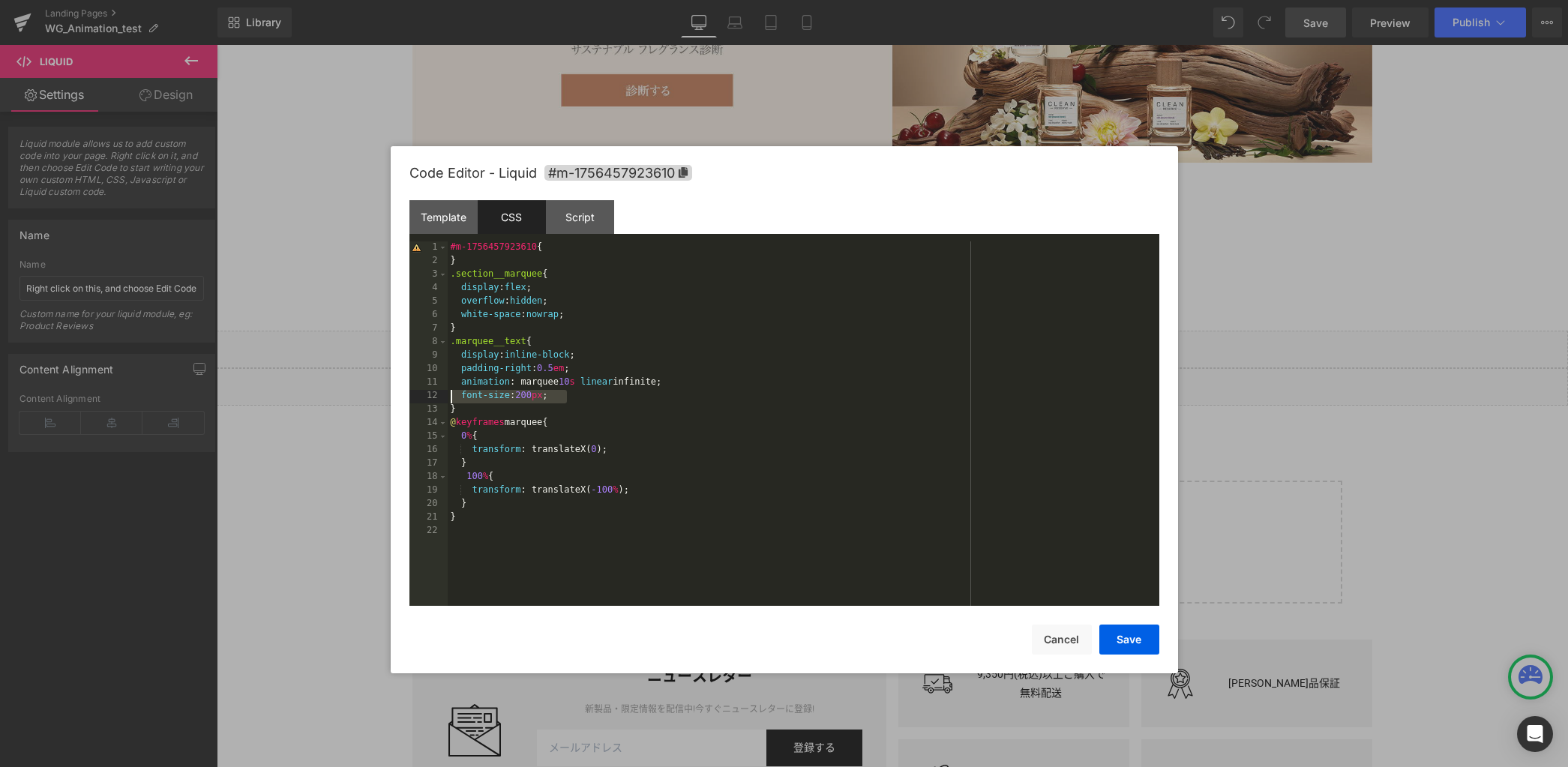
drag, startPoint x: 771, startPoint y: 401, endPoint x: 371, endPoint y: 400, distance: 400.0
click at [371, 400] on body "Liquid You are previewing how the will restyle your page. You can not edit Elem…" at bounding box center [784, 384] width 1568 height 767
click at [442, 224] on div "Template" at bounding box center [443, 217] width 68 height 34
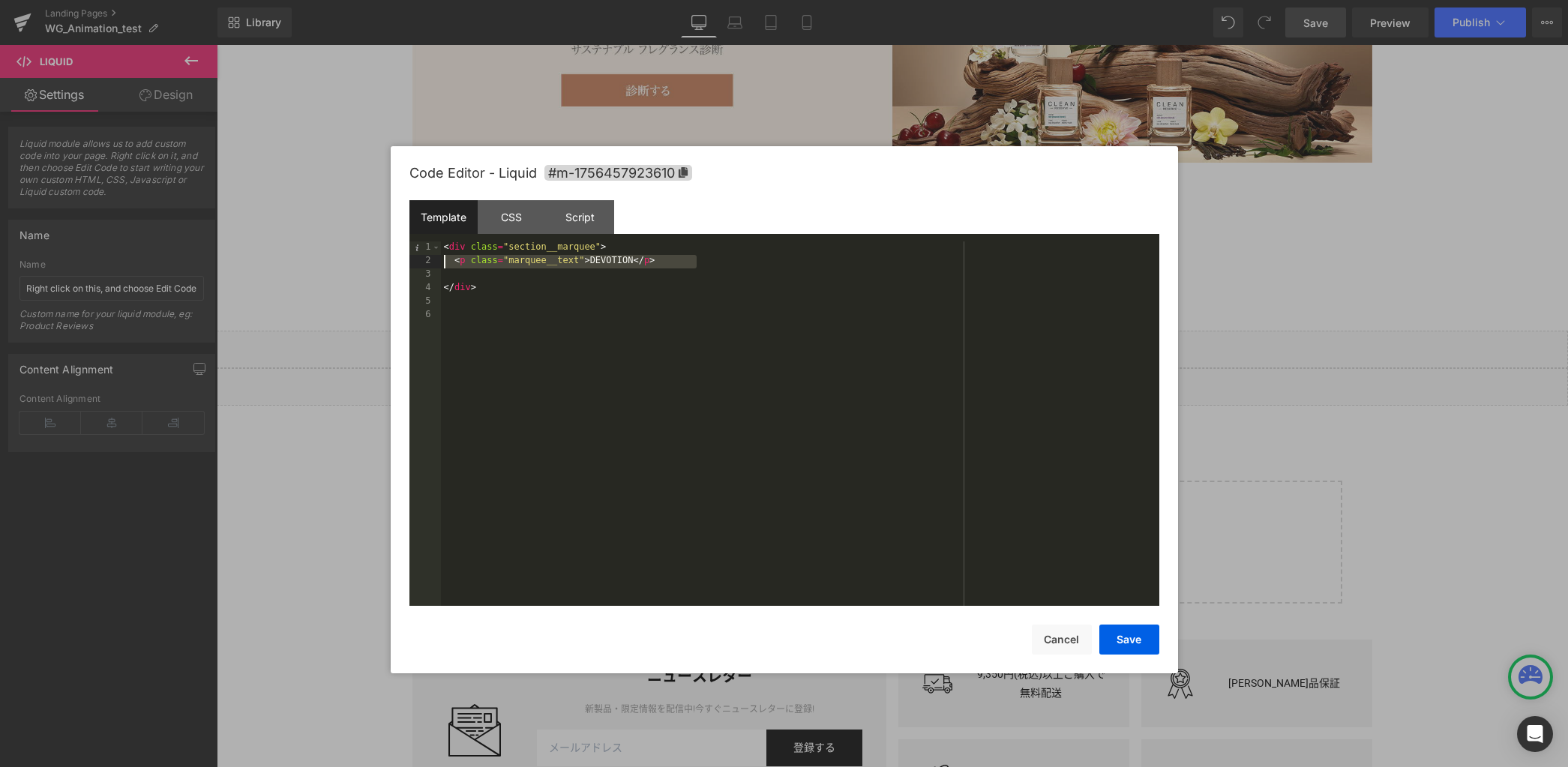
drag, startPoint x: 802, startPoint y: 265, endPoint x: 401, endPoint y: 258, distance: 401.1
click at [401, 258] on div "Code Editor - Liquid #m-1756457923610 Template CSS Script Data 1 2 3 4 5 6 < di…" at bounding box center [784, 410] width 787 height 527
paste textarea
click at [1120, 634] on button "Save" at bounding box center [1130, 640] width 60 height 30
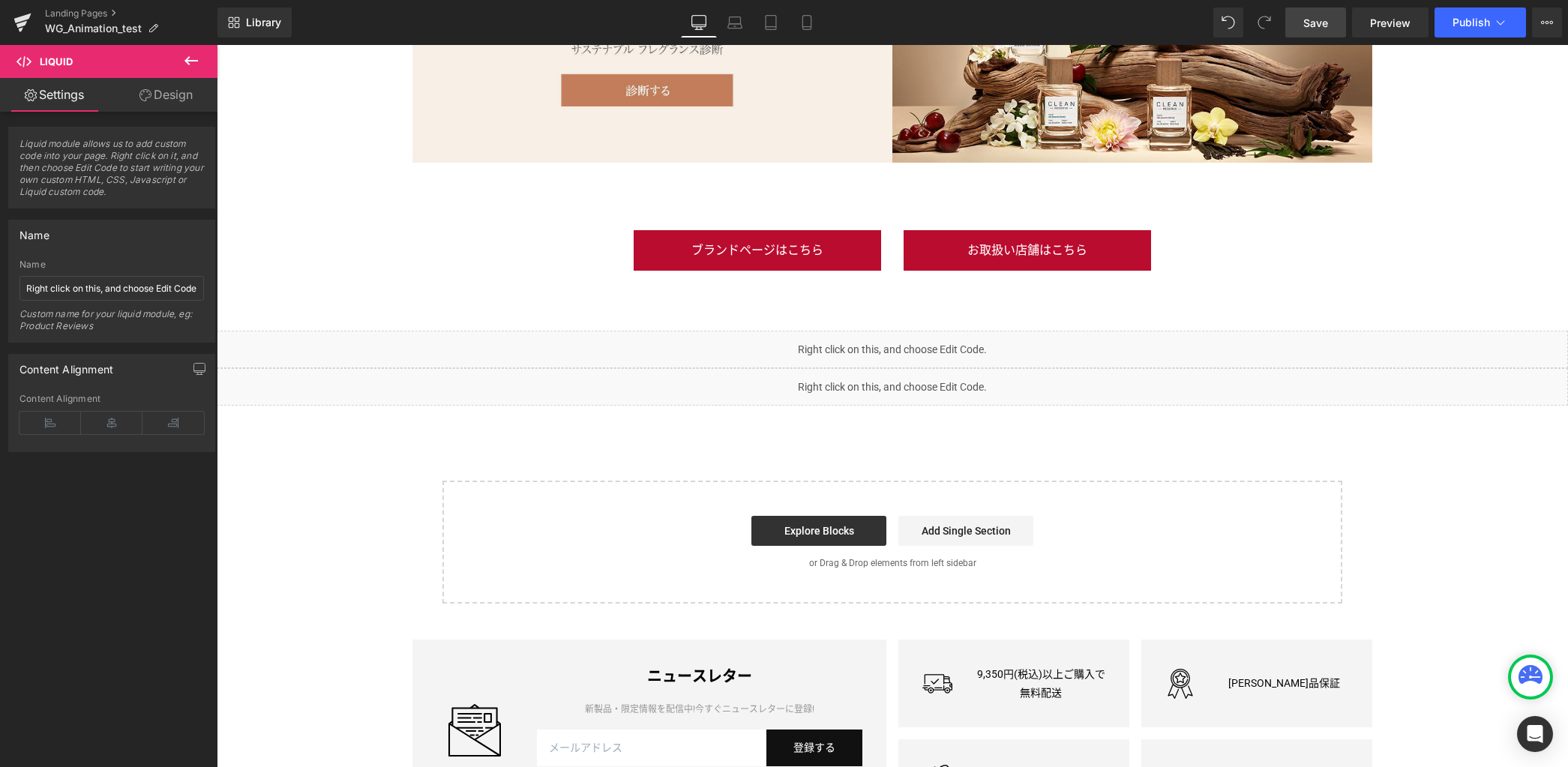
click at [1309, 25] on span "Save" at bounding box center [1315, 22] width 25 height 16
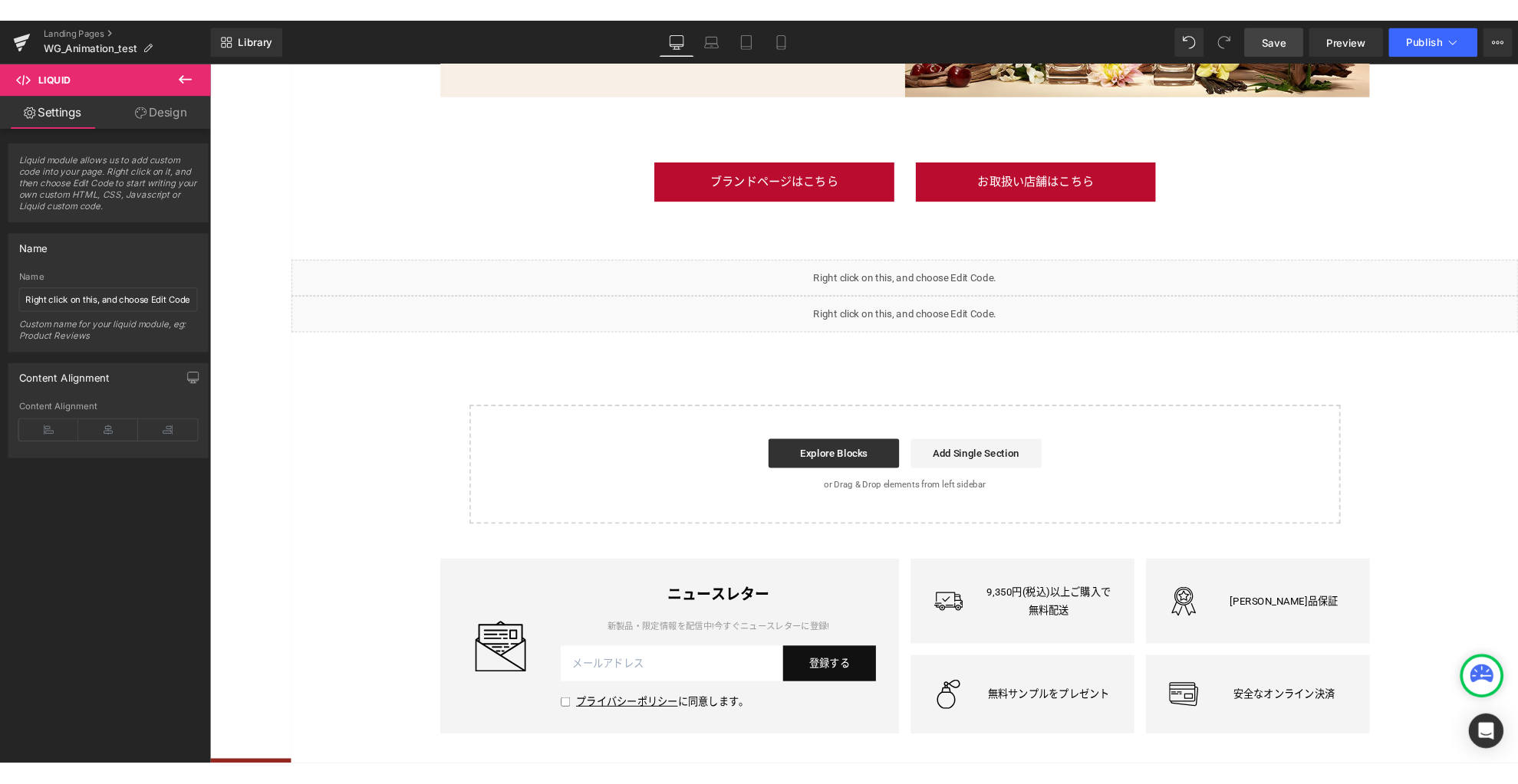
scroll to position [2888, 0]
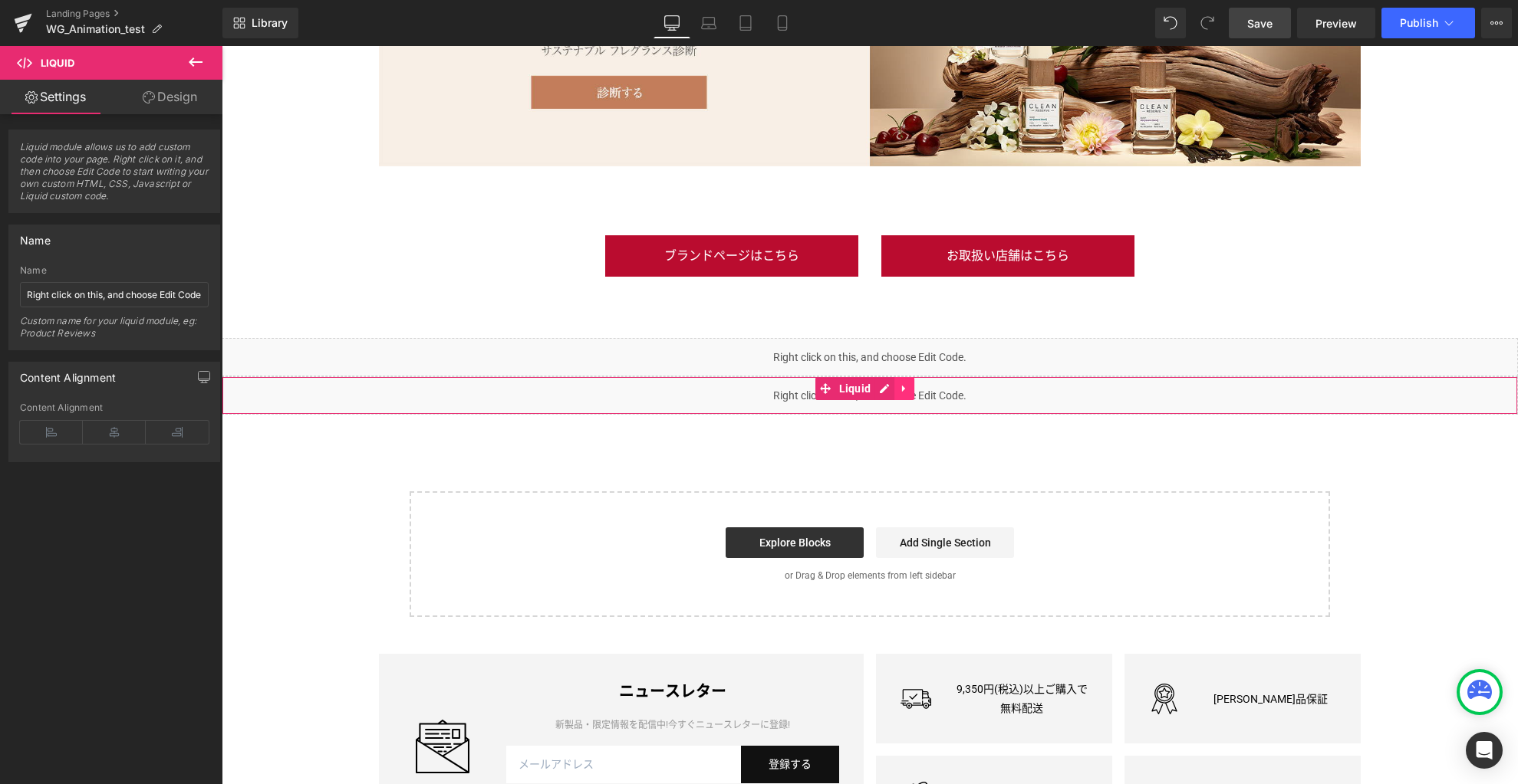
click at [905, 391] on icon at bounding box center [904, 389] width 10 height 11
click at [910, 390] on icon at bounding box center [914, 388] width 10 height 10
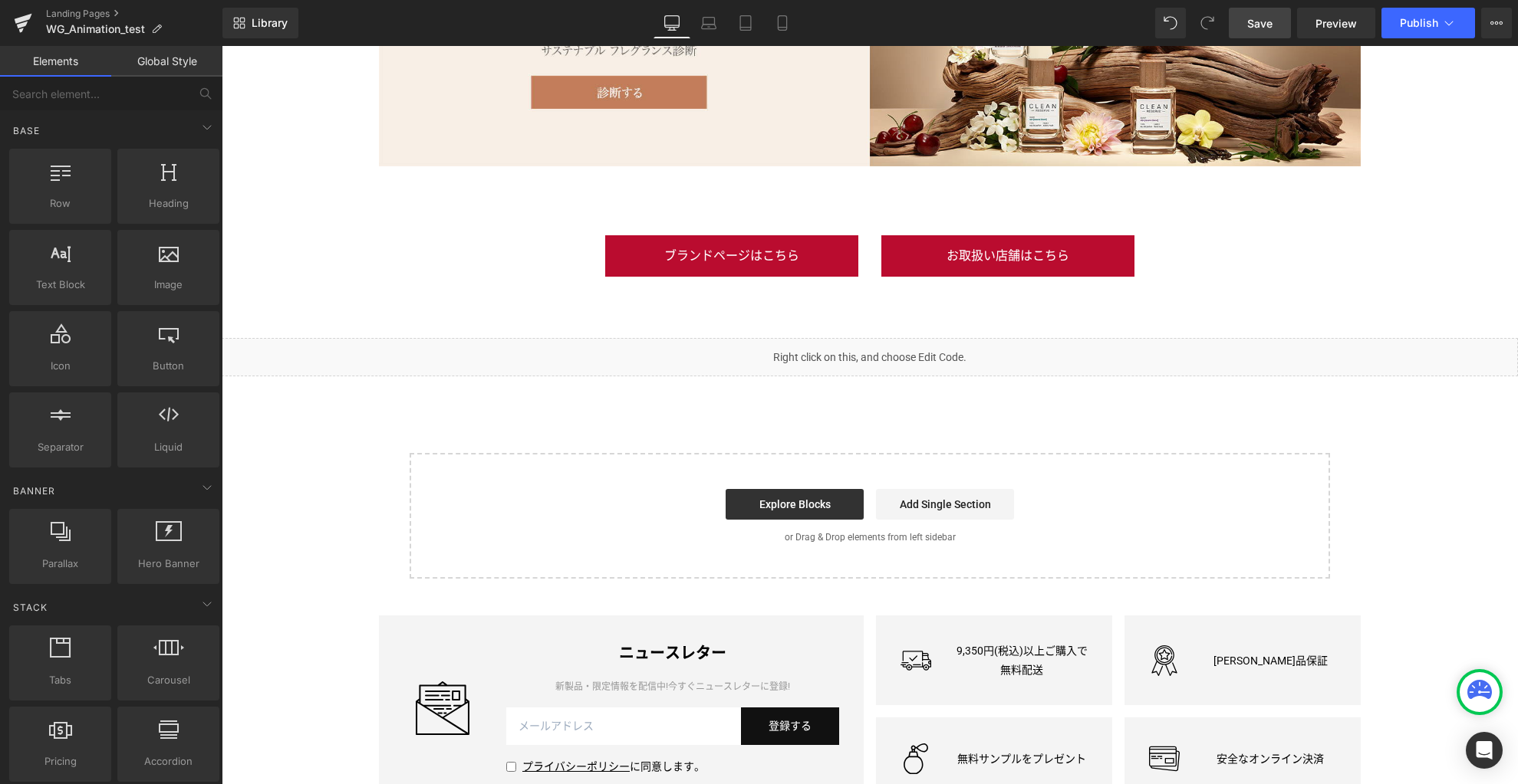
click at [1261, 22] on span "Save" at bounding box center [1259, 23] width 26 height 16
click at [101, 13] on link "Landing Pages" at bounding box center [134, 13] width 177 height 12
